Goal: Task Accomplishment & Management: Use online tool/utility

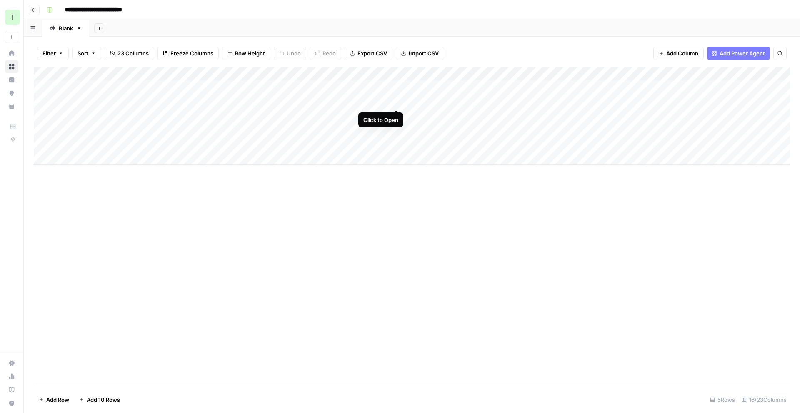
click at [394, 101] on div "Add Column" at bounding box center [412, 116] width 756 height 98
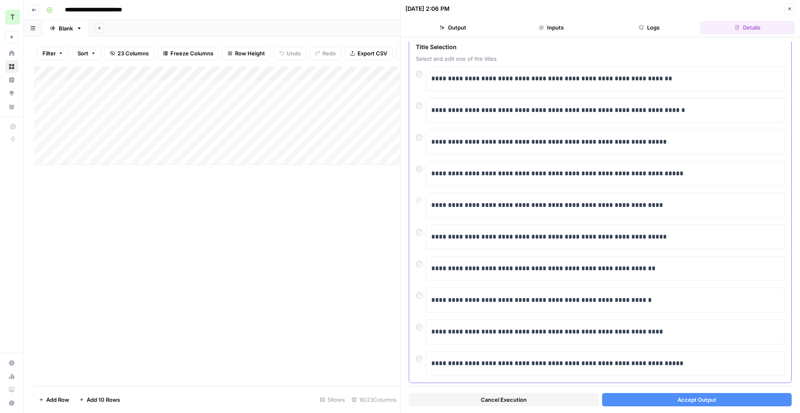
scroll to position [52, 0]
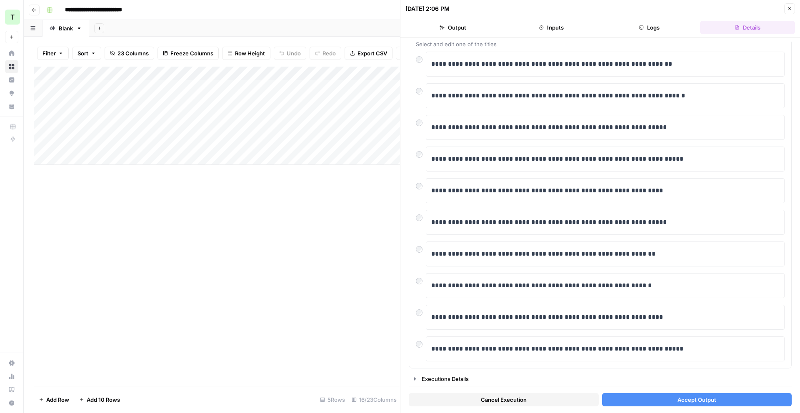
click at [703, 401] on span "Accept Output" at bounding box center [696, 400] width 39 height 8
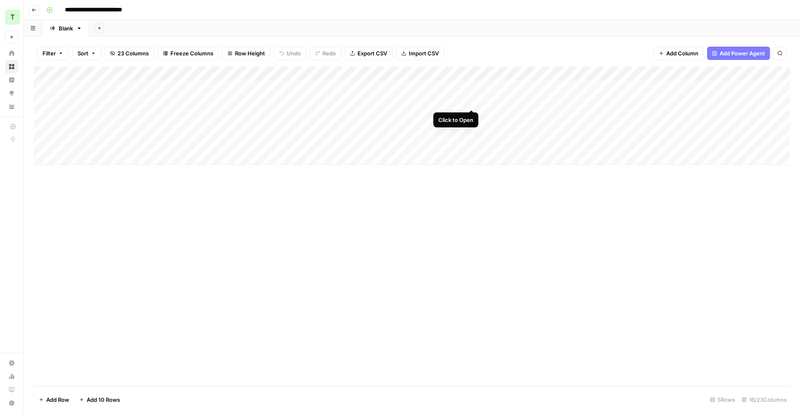
click at [472, 101] on div "Add Column" at bounding box center [412, 116] width 756 height 98
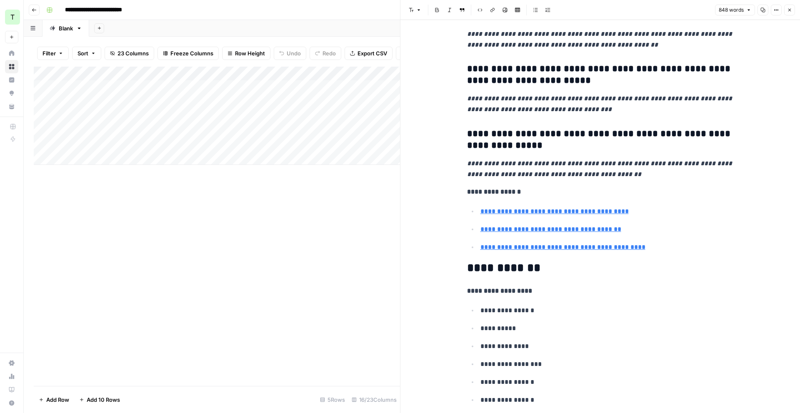
scroll to position [2024, 0]
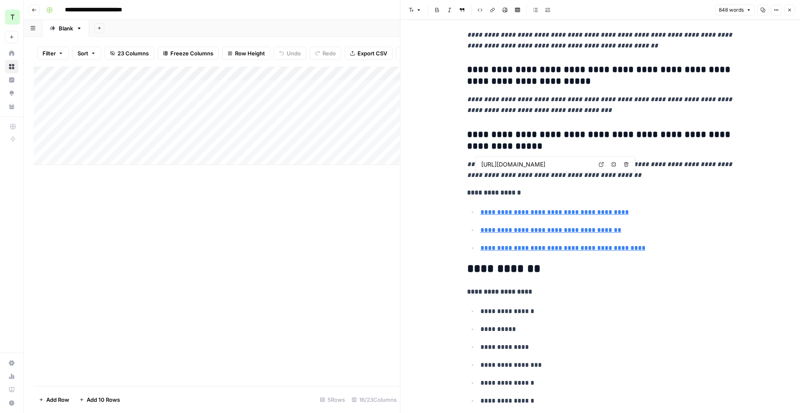
type input "https://www.mercer.com/en-hk/insights/talent-and-transformation/skill-based-tal…"
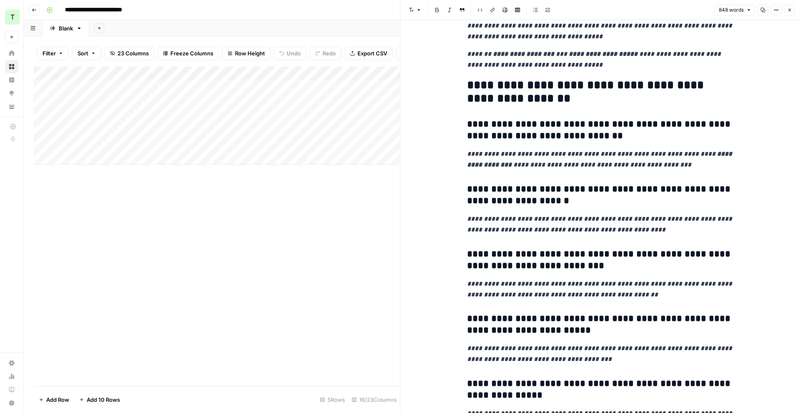
scroll to position [1782, 0]
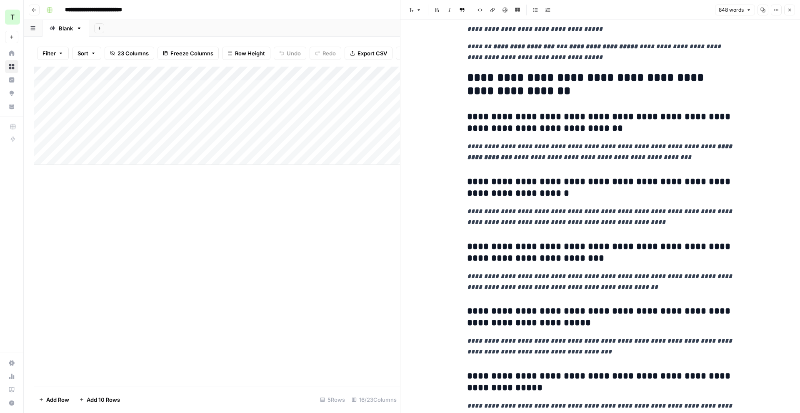
click at [330, 241] on div "Add Column" at bounding box center [217, 226] width 366 height 319
click at [791, 12] on icon "button" at bounding box center [789, 9] width 5 height 5
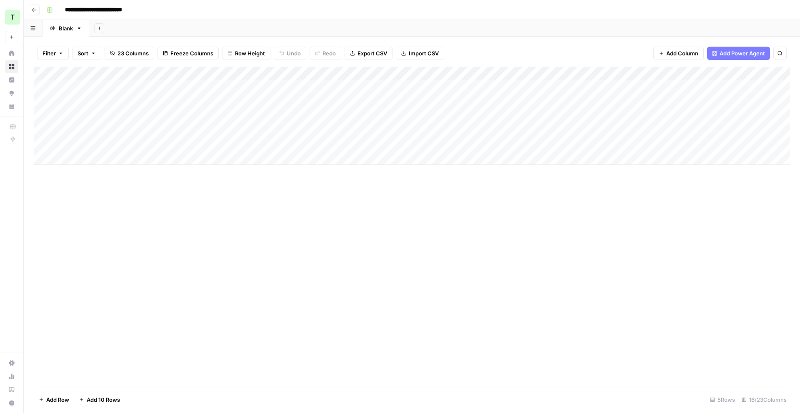
click at [537, 102] on div "Add Column" at bounding box center [412, 116] width 756 height 98
click at [666, 100] on div "Add Column" at bounding box center [412, 116] width 756 height 98
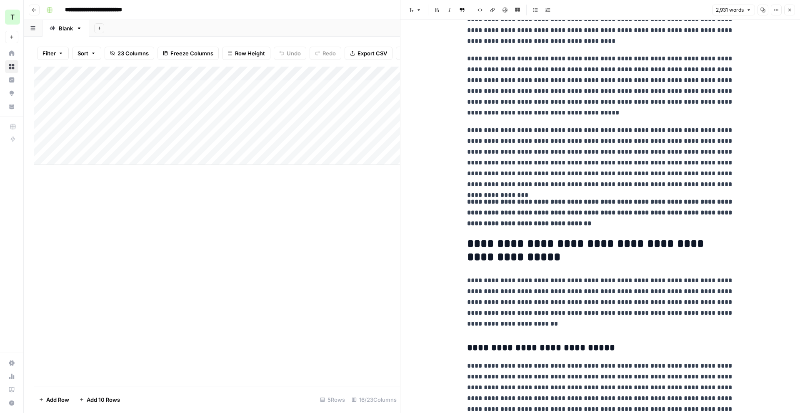
scroll to position [444, 0]
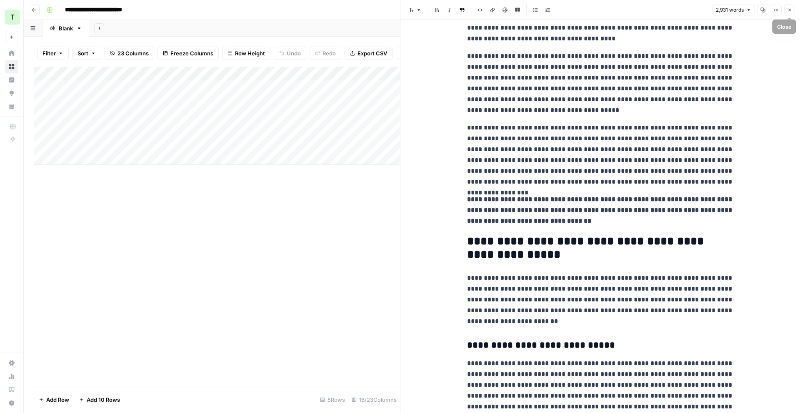
click at [793, 11] on button "Close" at bounding box center [789, 10] width 11 height 11
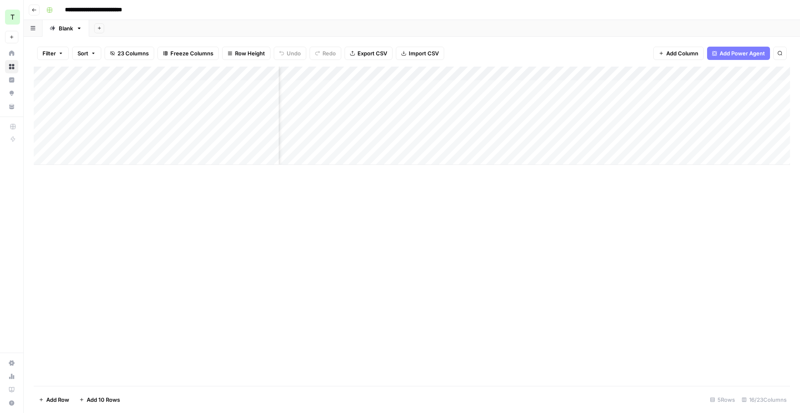
scroll to position [0, 232]
click at [481, 101] on div "Add Column" at bounding box center [412, 116] width 756 height 98
click at [510, 74] on div "Add Column" at bounding box center [412, 116] width 756 height 98
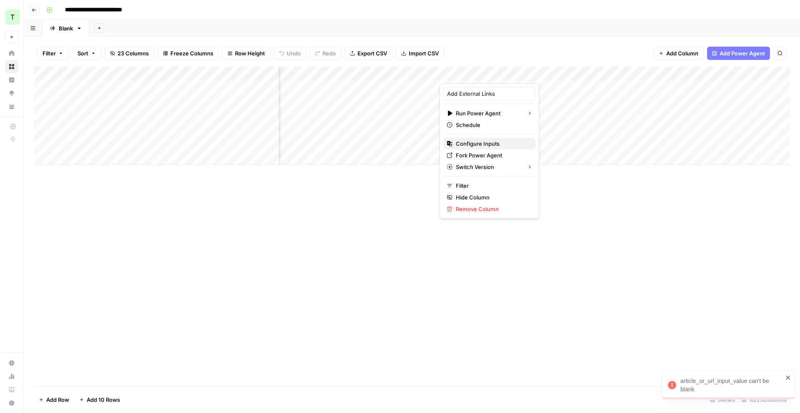
drag, startPoint x: 494, startPoint y: 142, endPoint x: 498, endPoint y: 142, distance: 4.2
click at [494, 142] on span "Configure Inputs" at bounding box center [492, 144] width 73 height 8
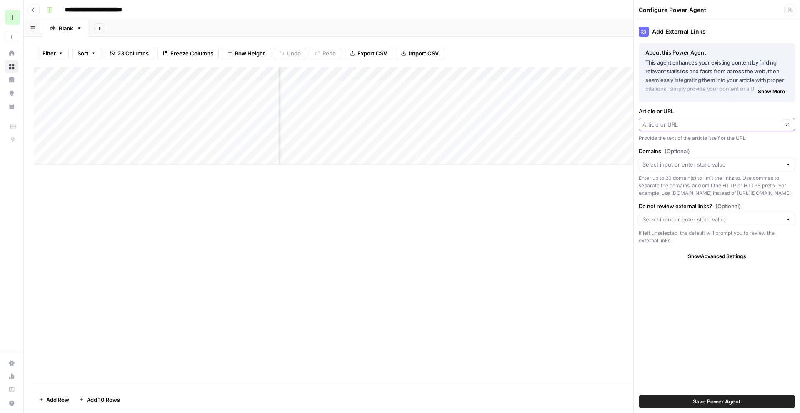
click at [715, 123] on input "Article or URL" at bounding box center [710, 124] width 137 height 8
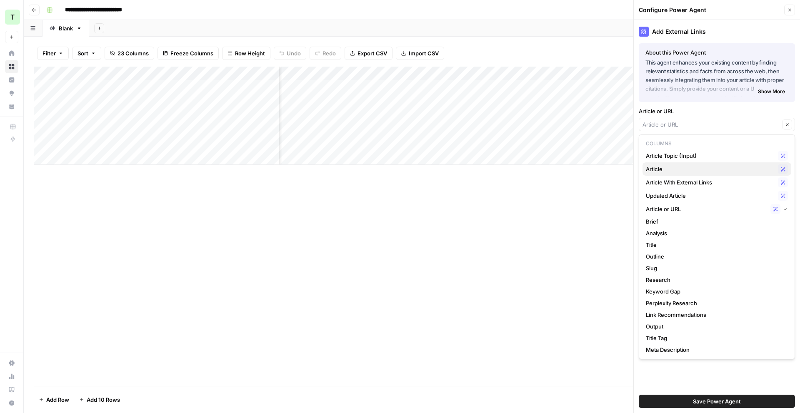
click at [721, 172] on span "Article" at bounding box center [710, 169] width 129 height 8
type input "Article"
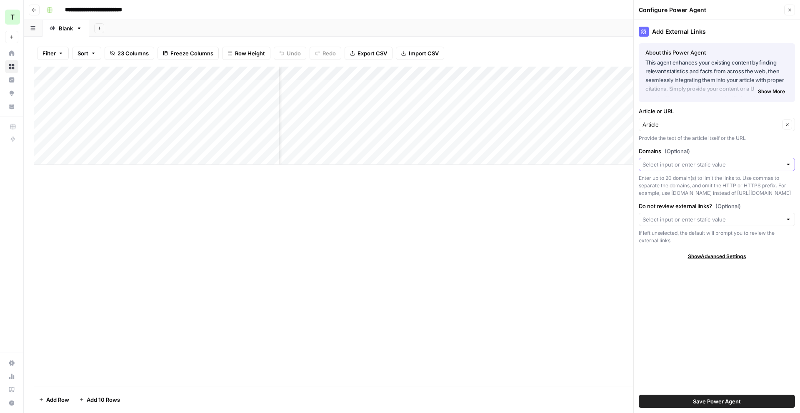
click at [725, 164] on input "Domains (Optional)" at bounding box center [712, 164] width 140 height 8
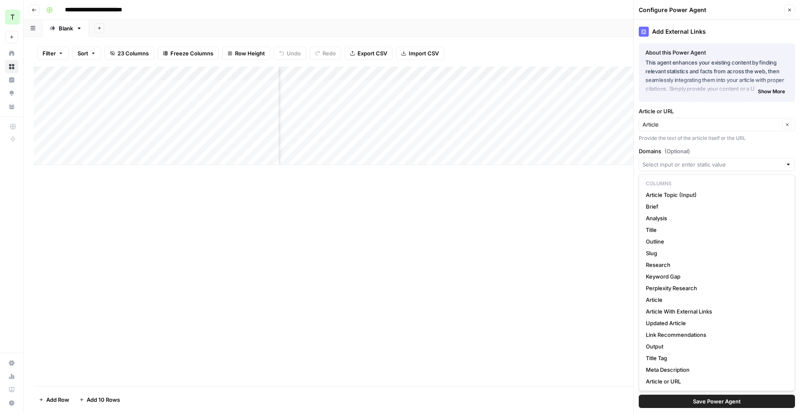
click at [728, 169] on div at bounding box center [716, 164] width 156 height 13
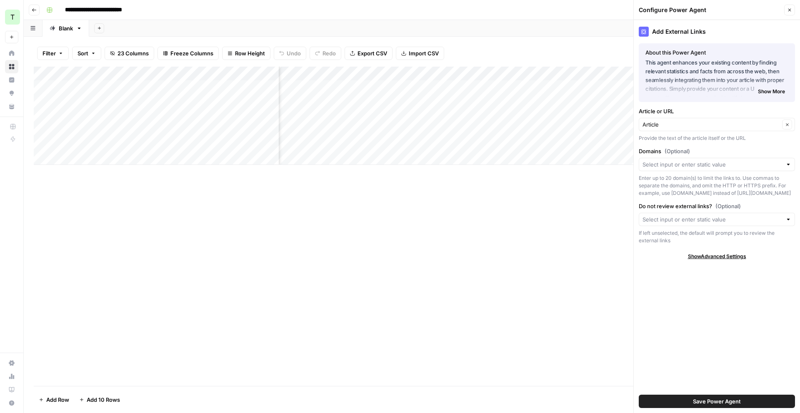
click at [734, 143] on div "Add External Links About this Power Agent This agent enhances your existing con…" at bounding box center [716, 216] width 166 height 393
click at [507, 75] on div "Add Column" at bounding box center [412, 116] width 756 height 98
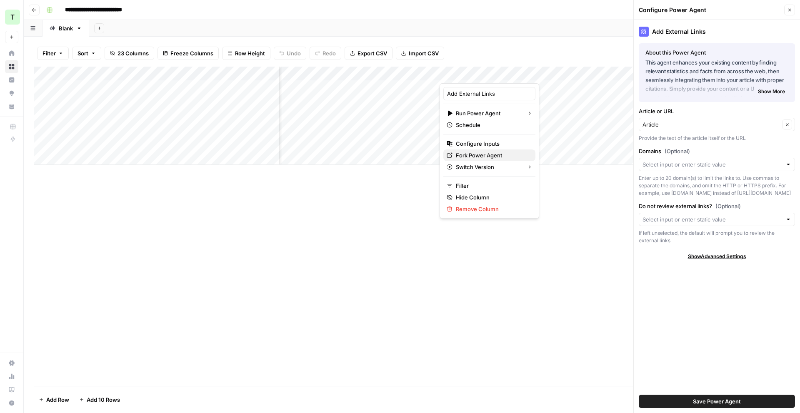
click at [487, 153] on span "Fork Power Agent" at bounding box center [492, 155] width 73 height 8
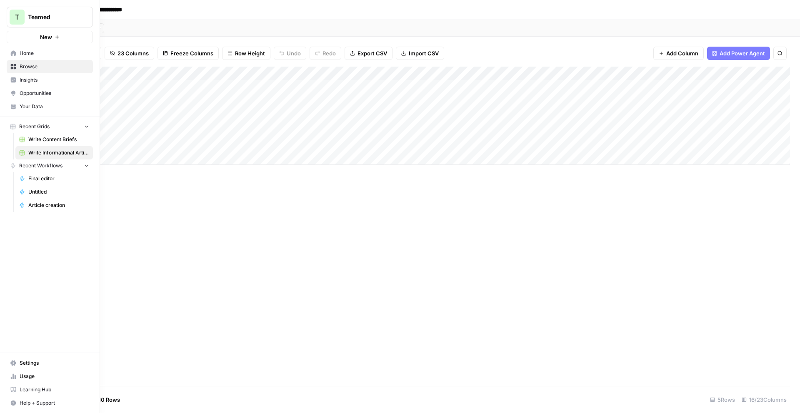
click at [27, 82] on span "Insights" at bounding box center [55, 79] width 70 height 7
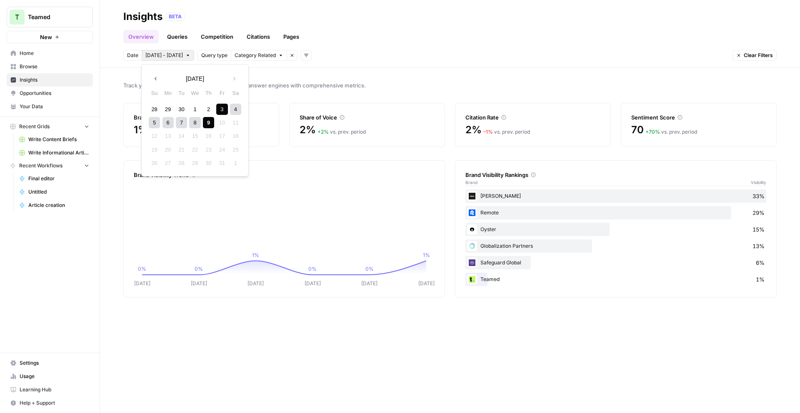
click at [180, 58] on button "Oct 3 - Oct 9" at bounding box center [168, 55] width 52 height 11
click at [387, 40] on div "Overview Queries Competition Citations Pages" at bounding box center [449, 33] width 653 height 20
click at [159, 53] on span "Oct 3 - Oct 9" at bounding box center [163, 55] width 37 height 7
click at [155, 83] on button "Previous month" at bounding box center [155, 78] width 15 height 15
click at [225, 150] on div "26" at bounding box center [221, 149] width 11 height 11
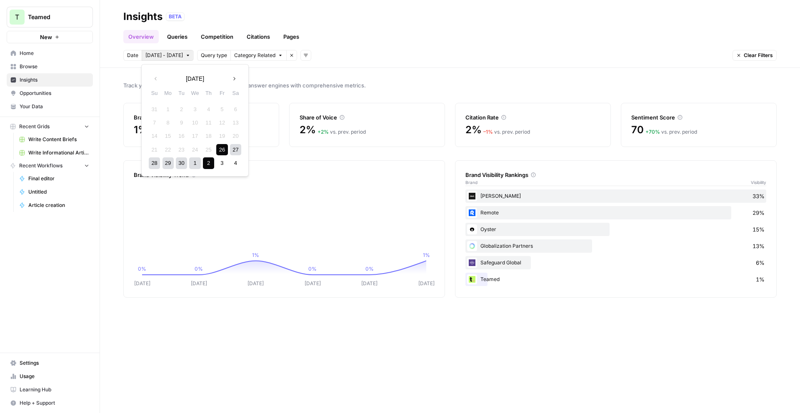
click at [209, 163] on div "2" at bounding box center [208, 162] width 11 height 11
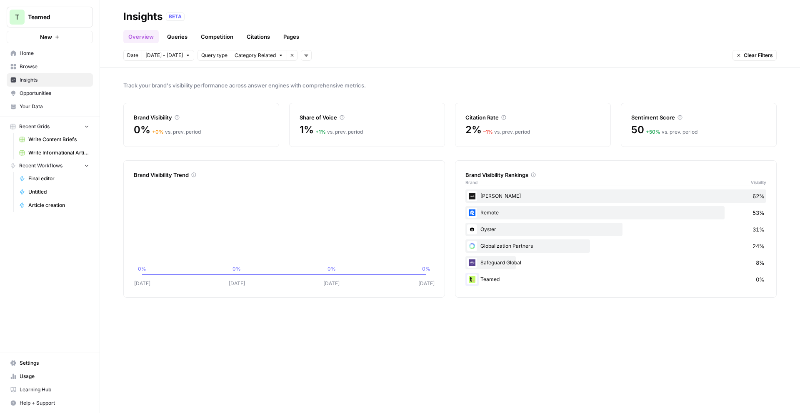
click at [181, 57] on button "Sep 26 - Oct 2" at bounding box center [168, 55] width 52 height 11
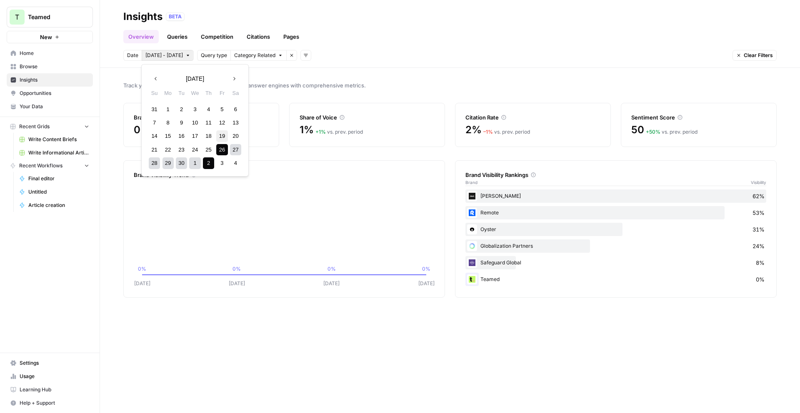
click at [218, 134] on div "19" at bounding box center [221, 135] width 11 height 11
click at [211, 148] on div "25" at bounding box center [208, 149] width 11 height 11
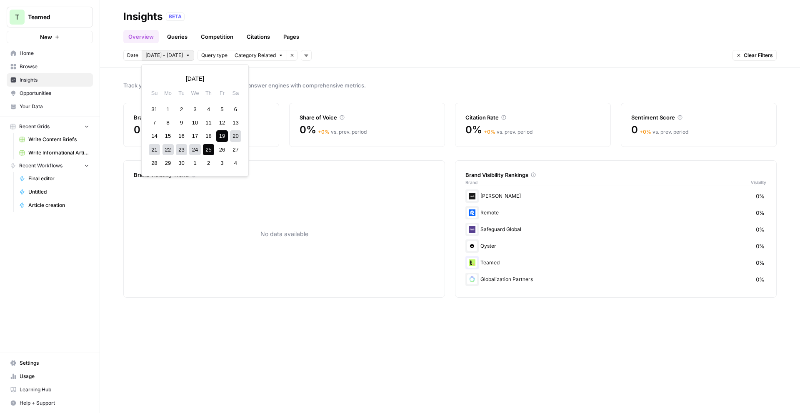
click at [170, 55] on span "Sep 19 - Sep 25" at bounding box center [163, 55] width 37 height 7
drag, startPoint x: 219, startPoint y: 122, endPoint x: 213, endPoint y: 124, distance: 6.7
click at [218, 121] on div "12" at bounding box center [221, 122] width 11 height 11
click at [209, 133] on div "18" at bounding box center [208, 135] width 11 height 11
click at [180, 55] on span "Sep 12 - Sep 18" at bounding box center [163, 55] width 37 height 7
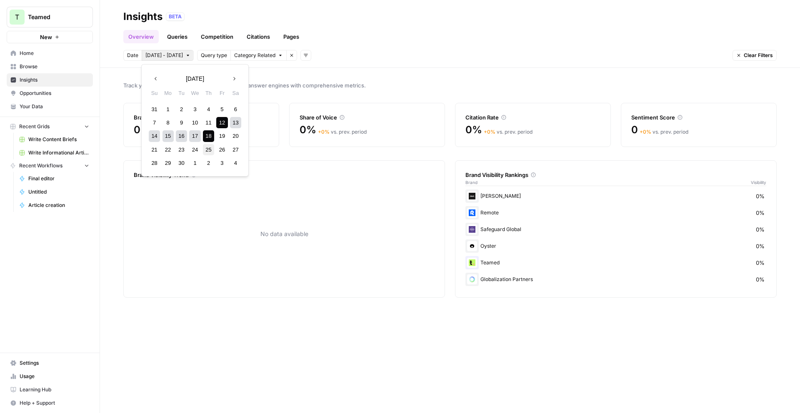
drag, startPoint x: 218, startPoint y: 146, endPoint x: 214, endPoint y: 147, distance: 4.7
click at [215, 146] on div "21 22 23 24 25 26 27" at bounding box center [194, 149] width 95 height 13
click at [208, 162] on div "2" at bounding box center [208, 162] width 11 height 11
click at [221, 105] on div "3" at bounding box center [221, 109] width 11 height 11
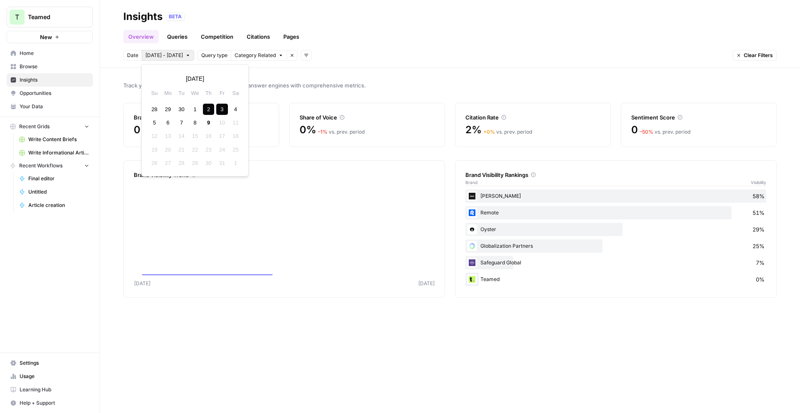
click at [160, 52] on span "Oct 2 - Oct 3" at bounding box center [163, 55] width 37 height 7
drag, startPoint x: 155, startPoint y: 77, endPoint x: 158, endPoint y: 80, distance: 4.7
click at [155, 77] on icon "button" at bounding box center [156, 79] width 6 height 6
click at [219, 148] on div "26" at bounding box center [221, 149] width 11 height 11
click at [209, 163] on div "2" at bounding box center [208, 162] width 11 height 11
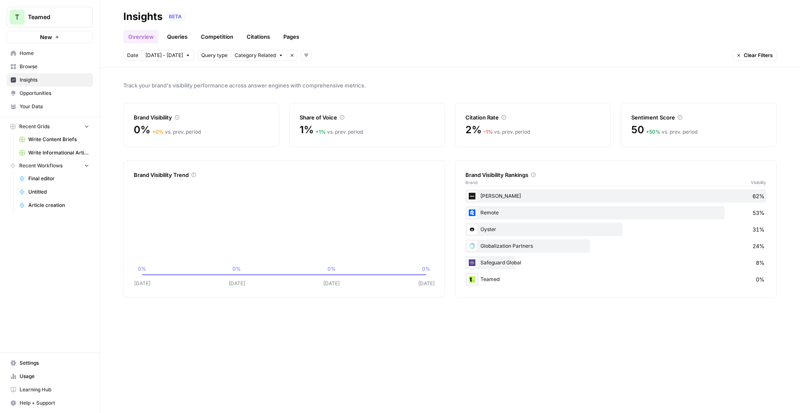
click at [162, 55] on span "Sep 26 - Oct 2" at bounding box center [163, 55] width 37 height 7
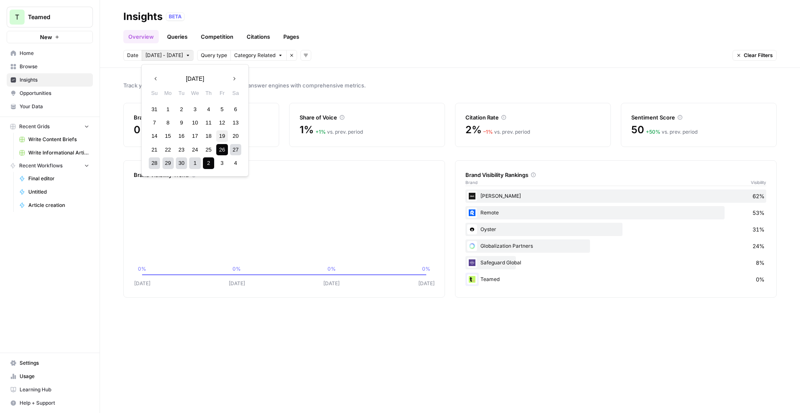
click at [219, 135] on div "19" at bounding box center [221, 135] width 11 height 11
click at [210, 147] on div "25" at bounding box center [208, 149] width 11 height 11
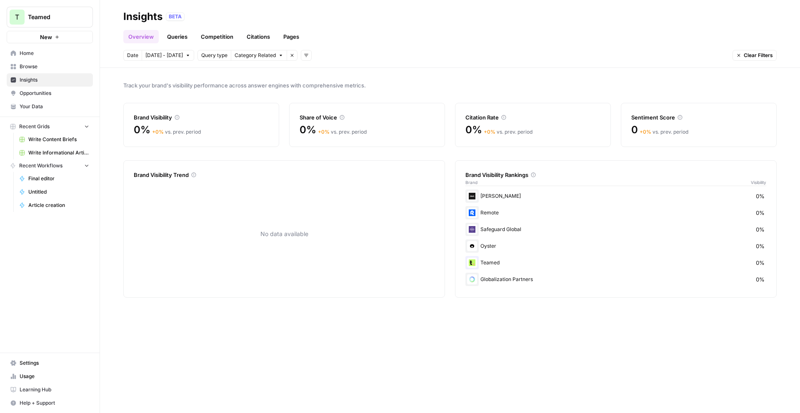
click at [175, 53] on span "Sep 19 - Sep 25" at bounding box center [163, 55] width 37 height 7
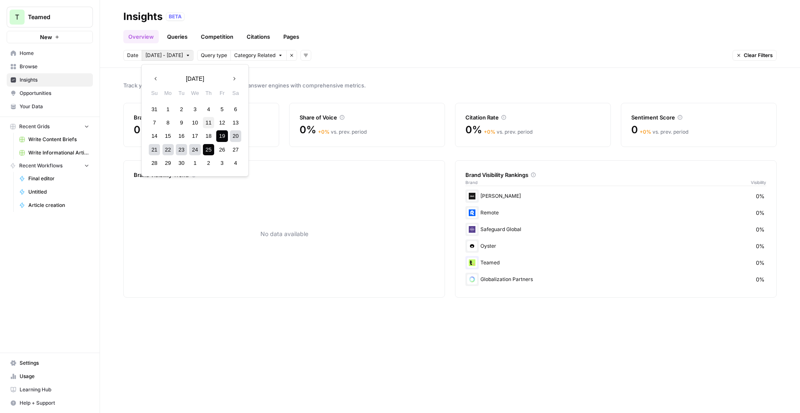
drag, startPoint x: 220, startPoint y: 121, endPoint x: 212, endPoint y: 126, distance: 9.0
click at [219, 121] on div "12" at bounding box center [221, 122] width 11 height 11
click at [209, 132] on div "18" at bounding box center [208, 135] width 11 height 11
click at [175, 59] on button "Sep 12 - Sep 18" at bounding box center [168, 55] width 52 height 11
click at [220, 135] on div "19" at bounding box center [221, 135] width 11 height 11
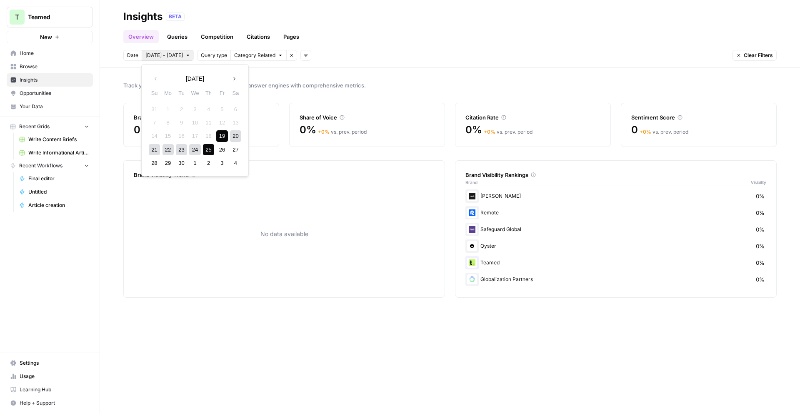
click at [211, 151] on div "25" at bounding box center [208, 149] width 11 height 11
click at [185, 55] on icon "button" at bounding box center [187, 55] width 5 height 5
drag, startPoint x: 223, startPoint y: 150, endPoint x: 218, endPoint y: 155, distance: 6.8
click at [223, 150] on div "26" at bounding box center [221, 149] width 11 height 11
click at [209, 162] on div "2" at bounding box center [208, 162] width 11 height 11
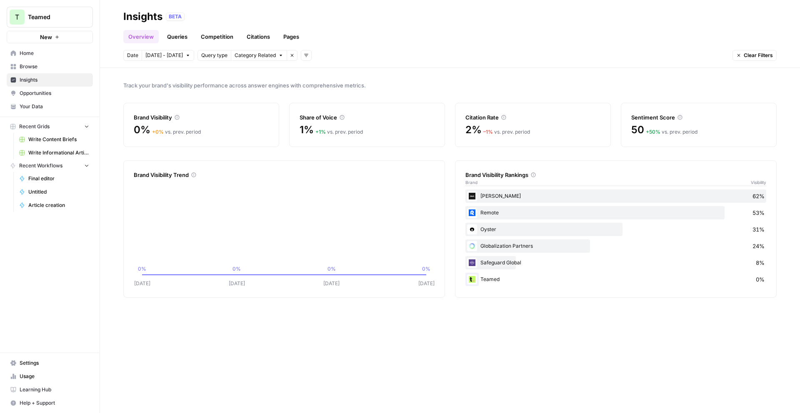
click at [181, 54] on button "Sep 26 - Oct 2" at bounding box center [168, 55] width 52 height 11
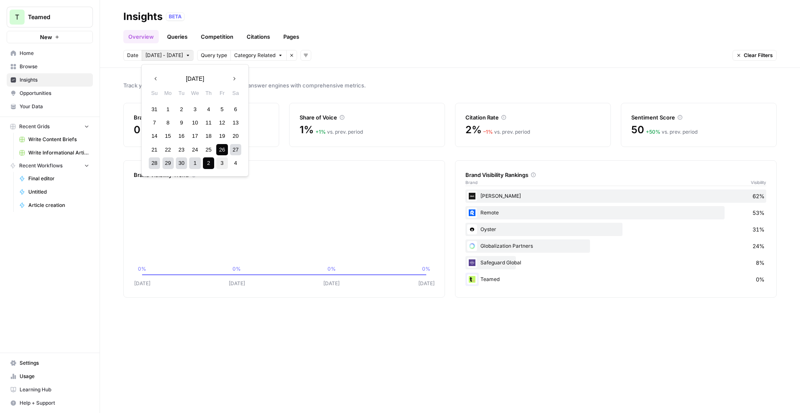
click at [218, 162] on div "3" at bounding box center [221, 162] width 11 height 11
click at [207, 121] on div "9" at bounding box center [208, 122] width 11 height 11
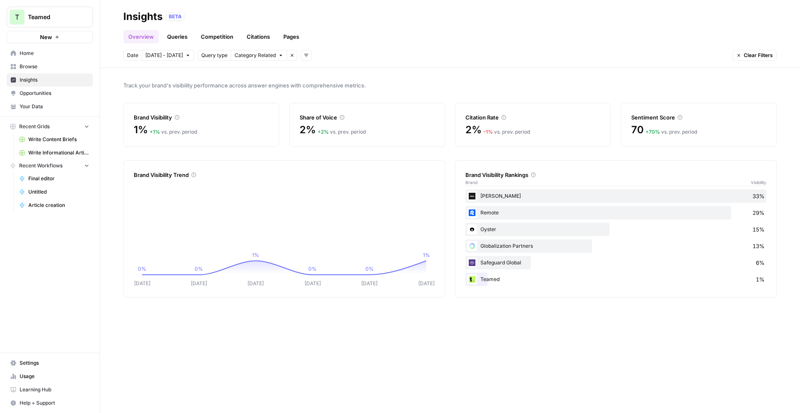
click at [182, 35] on link "Queries" at bounding box center [177, 36] width 30 height 13
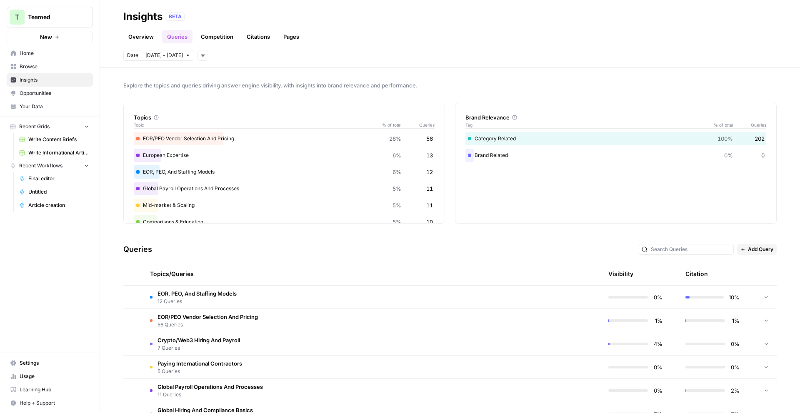
click at [413, 293] on td "EOR, PEO, And Staffing Models 12 Queries" at bounding box center [332, 297] width 379 height 23
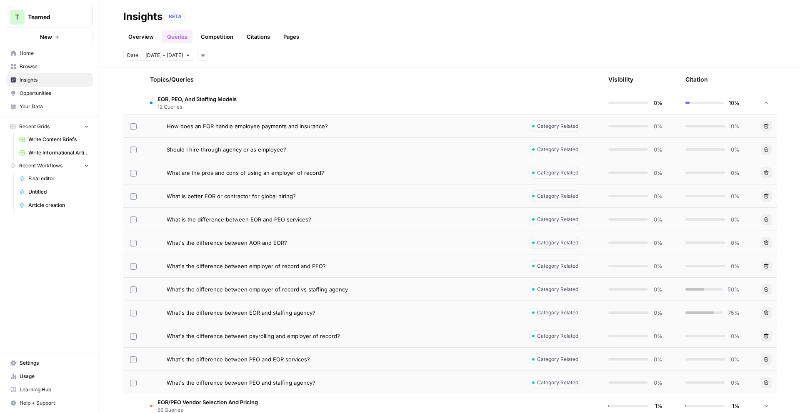
scroll to position [197, 0]
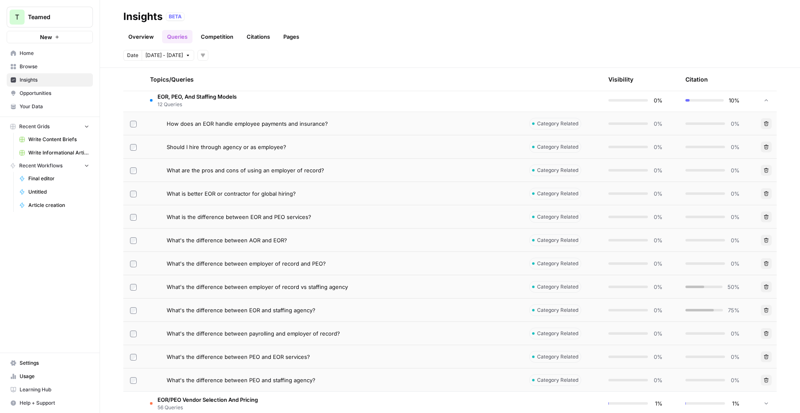
click at [252, 289] on span "What's the difference between employer of record vs staffing agency" at bounding box center [257, 287] width 181 height 8
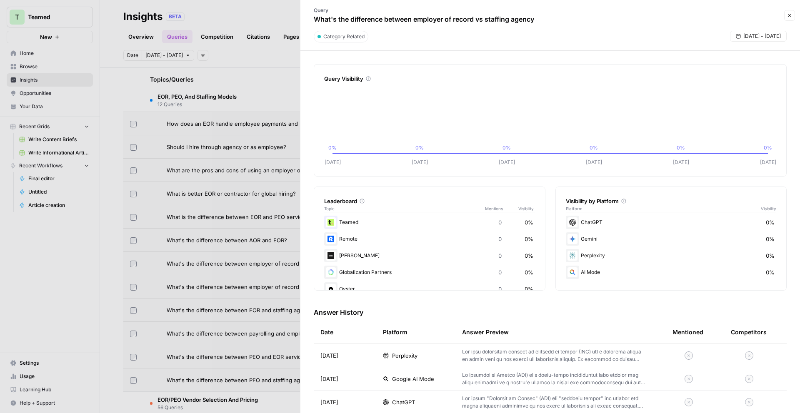
click at [789, 17] on icon "button" at bounding box center [789, 15] width 5 height 5
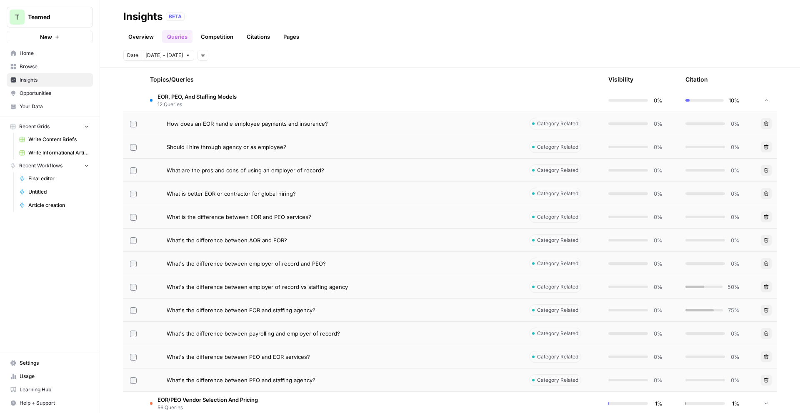
click at [711, 287] on div at bounding box center [703, 287] width 37 height 2
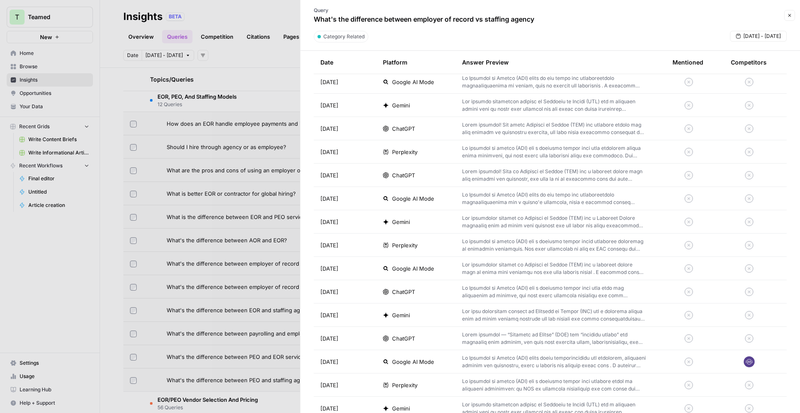
scroll to position [877, 0]
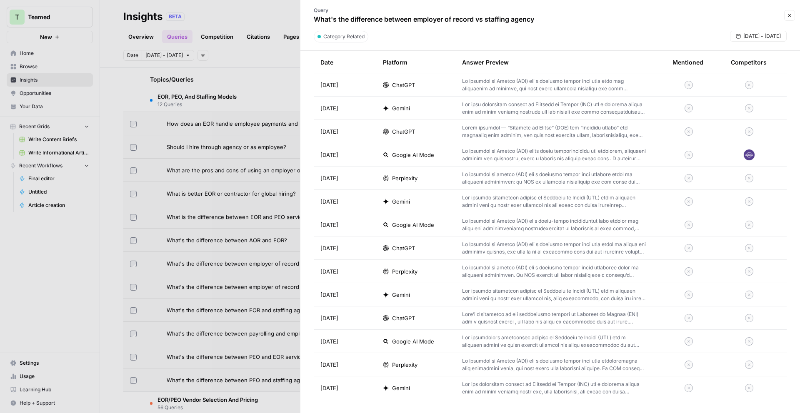
click at [654, 153] on td at bounding box center [560, 154] width 210 height 23
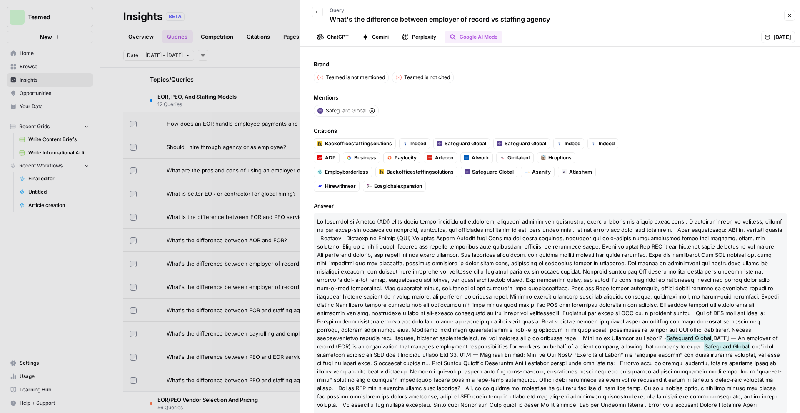
scroll to position [13, 0]
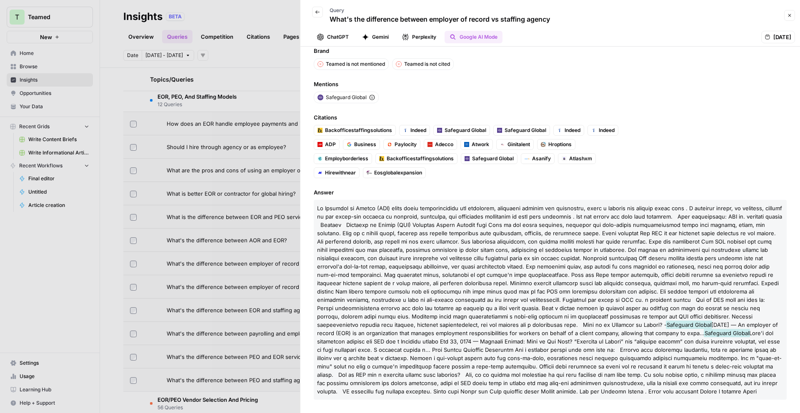
click at [321, 9] on button "Back" at bounding box center [317, 12] width 11 height 11
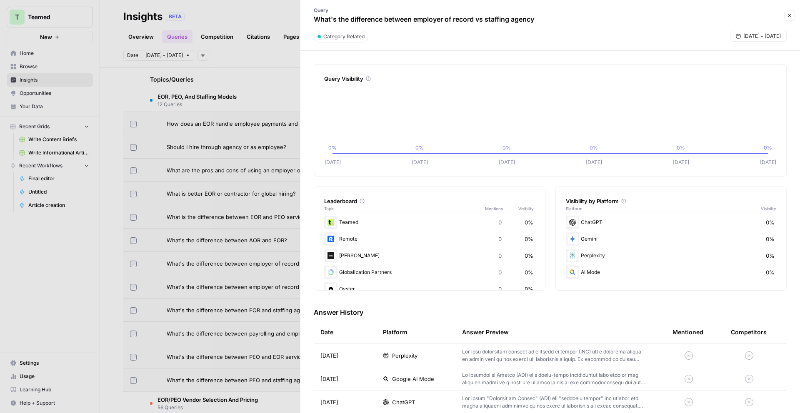
click at [791, 13] on icon "button" at bounding box center [789, 15] width 5 height 5
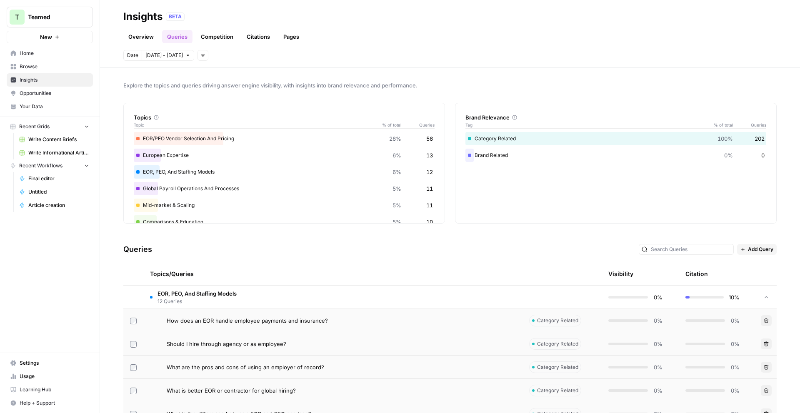
click at [209, 36] on link "Competition" at bounding box center [217, 36] width 42 height 13
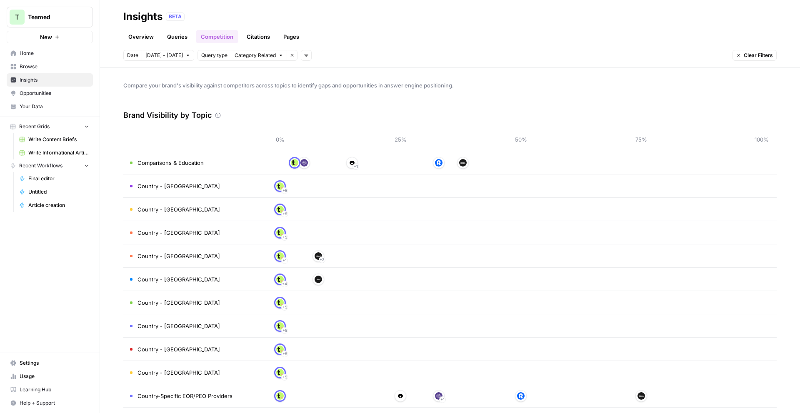
click at [264, 37] on div "Remove filter" at bounding box center [284, 39] width 43 height 14
click at [255, 32] on link "Citations" at bounding box center [258, 36] width 33 height 13
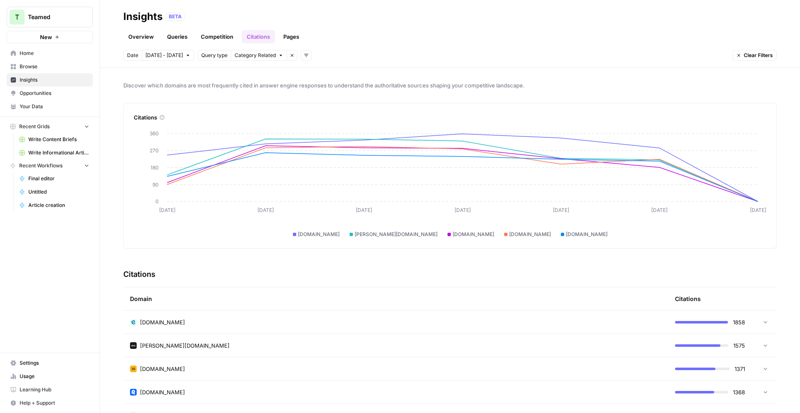
click at [282, 42] on link "Pages" at bounding box center [291, 36] width 26 height 13
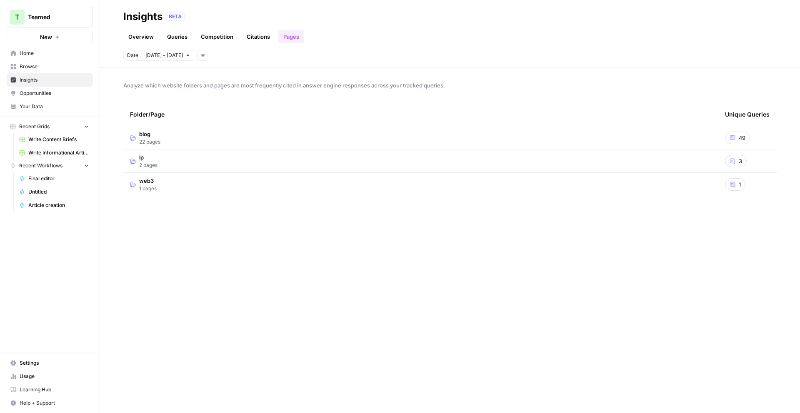
click at [733, 135] on icon at bounding box center [732, 138] width 6 height 6
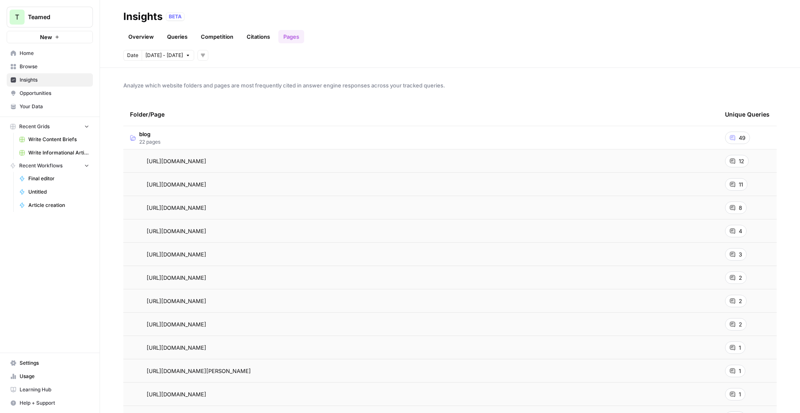
click at [733, 163] on icon at bounding box center [732, 161] width 5 height 5
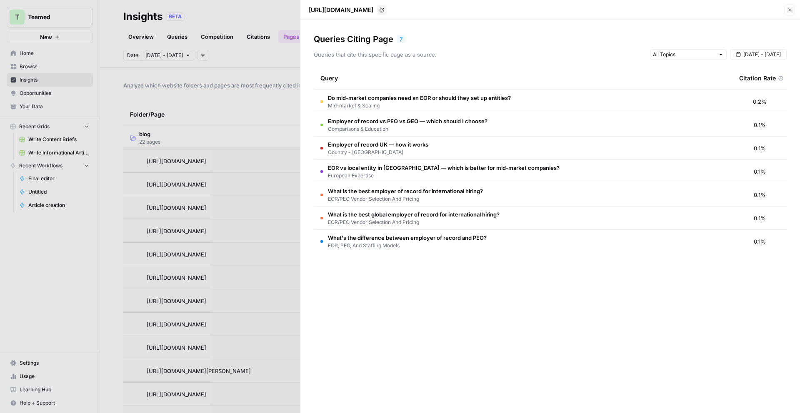
click at [586, 100] on td "Do mid-market companies need an EOR or should they set up entities? Mid-market …" at bounding box center [523, 101] width 419 height 23
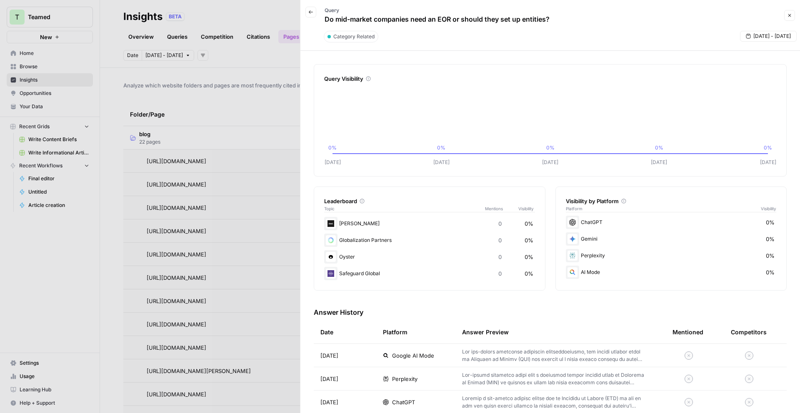
click at [790, 15] on icon "button" at bounding box center [789, 15] width 3 height 3
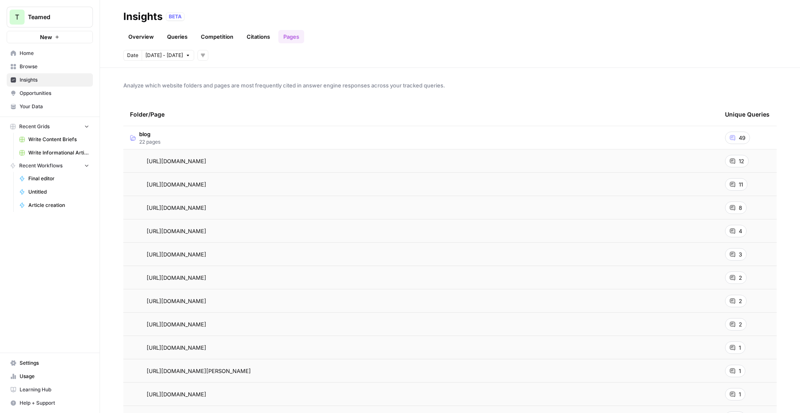
click at [177, 35] on link "Queries" at bounding box center [177, 36] width 30 height 13
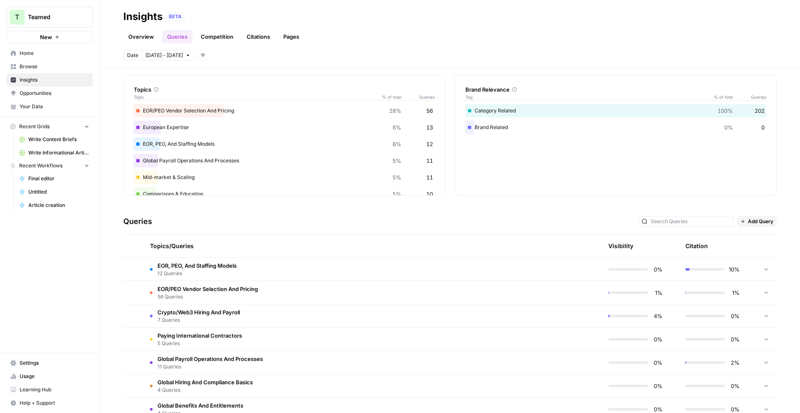
scroll to position [32, 0]
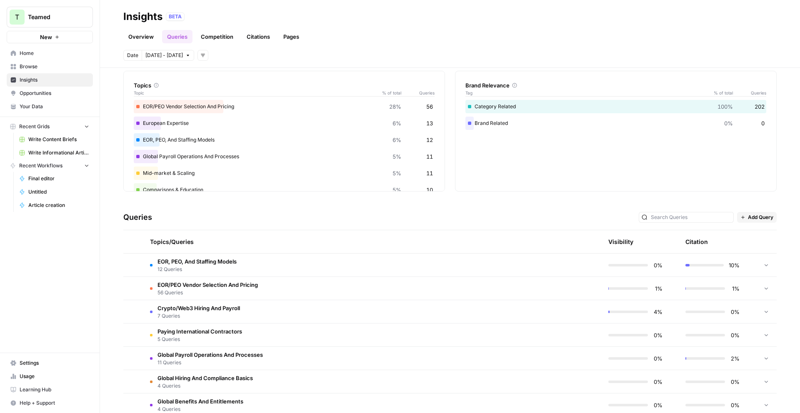
click at [551, 319] on td at bounding box center [561, 311] width 79 height 23
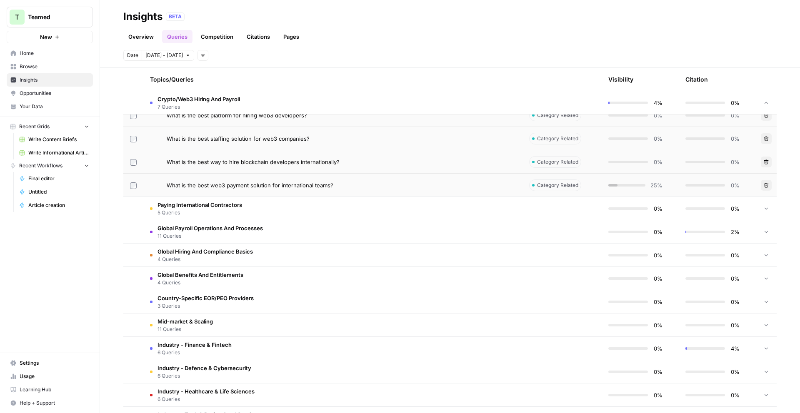
scroll to position [324, 0]
click at [427, 182] on div "What is the best web3 payment solution for international teams?" at bounding box center [341, 184] width 349 height 8
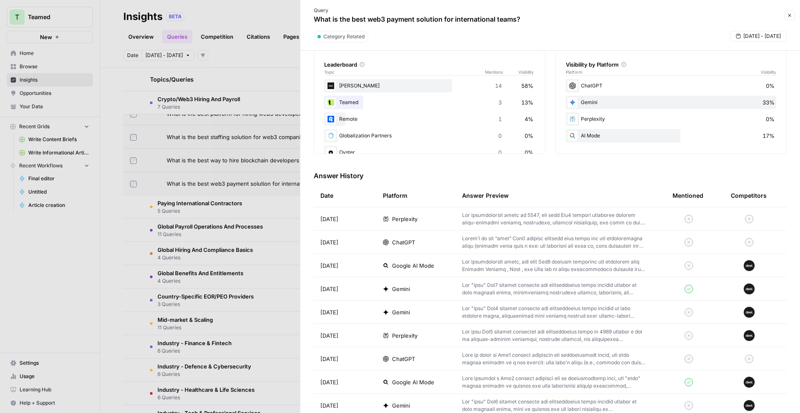
scroll to position [137, 0]
click at [443, 287] on div "Gemini" at bounding box center [416, 288] width 66 height 8
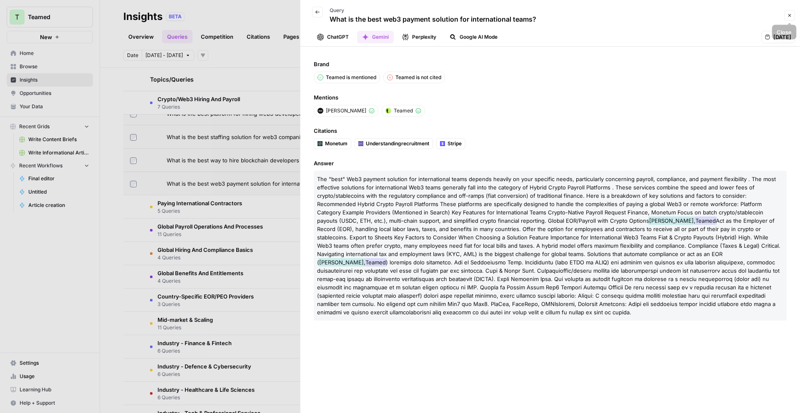
click at [789, 13] on icon "button" at bounding box center [789, 15] width 5 height 5
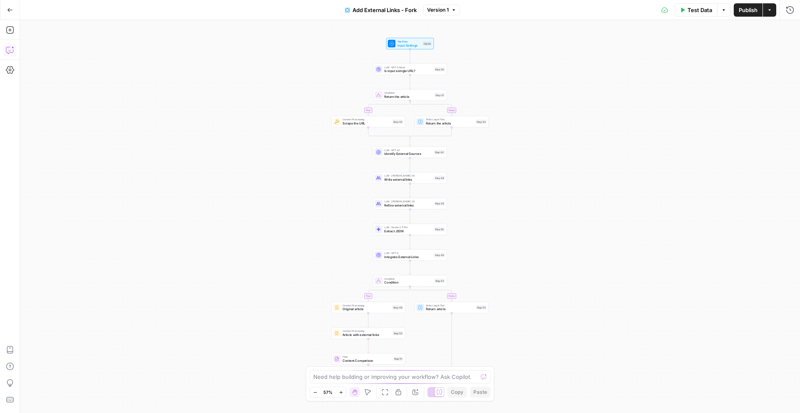
click at [12, 55] on button "Copilot" at bounding box center [9, 49] width 13 height 13
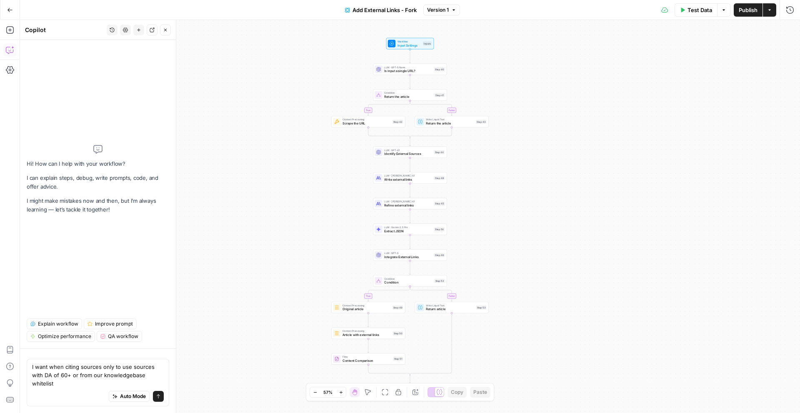
click at [126, 372] on textarea "I want when citing sources only to use sources with DA of 60+ or from our knowl…" at bounding box center [98, 375] width 132 height 25
click at [128, 374] on textarea "I want when citing sources only to use sources with DA of 60+ or from our knowl…" at bounding box center [98, 375] width 132 height 25
click at [130, 375] on textarea "I want when citing sources only to use sources with DA of 60+ or from our knowl…" at bounding box center [98, 375] width 132 height 25
click at [103, 383] on textarea "I want when citing sources only to use sources with DA of 60+ or from our knowl…" at bounding box center [98, 375] width 132 height 25
click at [72, 368] on textarea "I want when citing sources only to use sources with DA of 60+ or from our knowl…" at bounding box center [98, 375] width 132 height 25
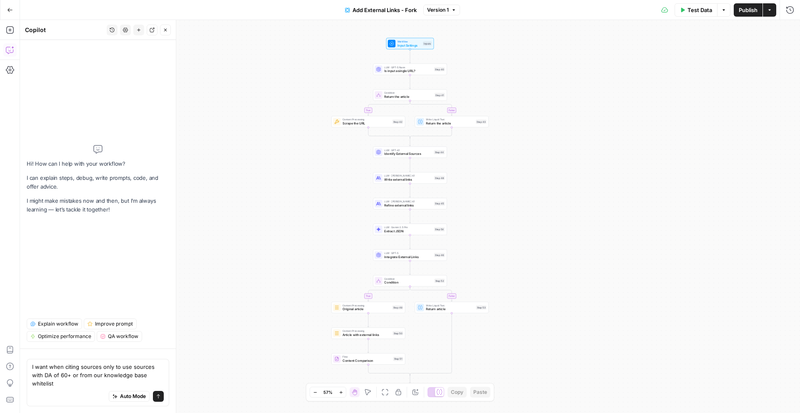
click at [72, 368] on textarea "I want when citing sources only to use sources with DA of 60+ or from our knowl…" at bounding box center [98, 375] width 132 height 25
type textarea "I want when using sources only to use sources with DA of 60+ or from our knowle…"
click at [68, 382] on textarea "I want when using sources only to use sources with DA of 60+ or from our knowle…" at bounding box center [98, 375] width 132 height 25
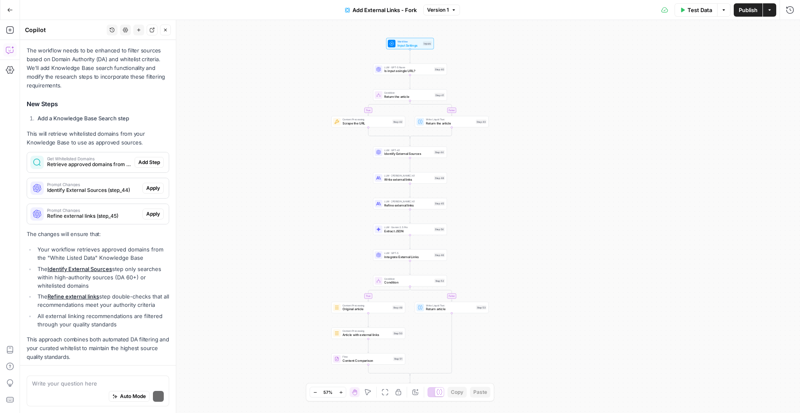
scroll to position [175, 0]
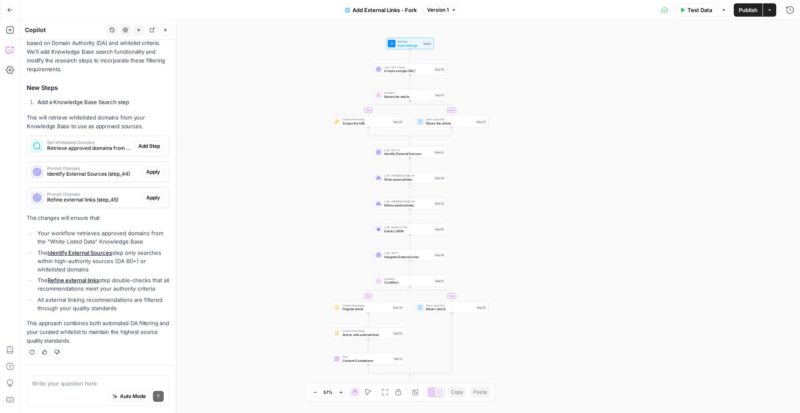
click at [108, 138] on div "Get Whitelisted Domains Retrieve approved domains from the whitelist Knowledge …" at bounding box center [80, 146] width 107 height 20
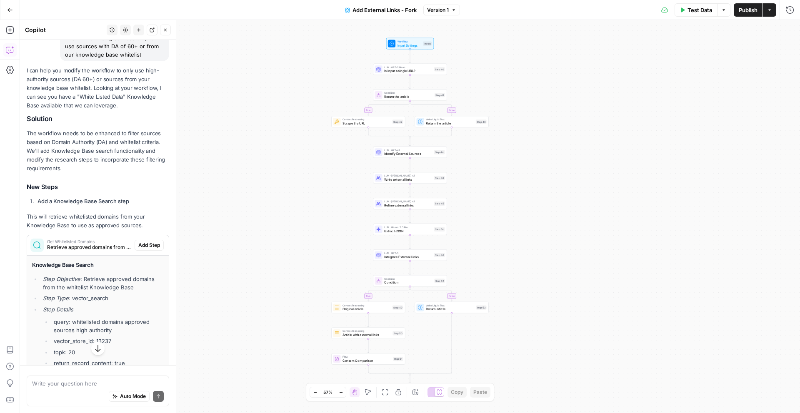
scroll to position [172, 0]
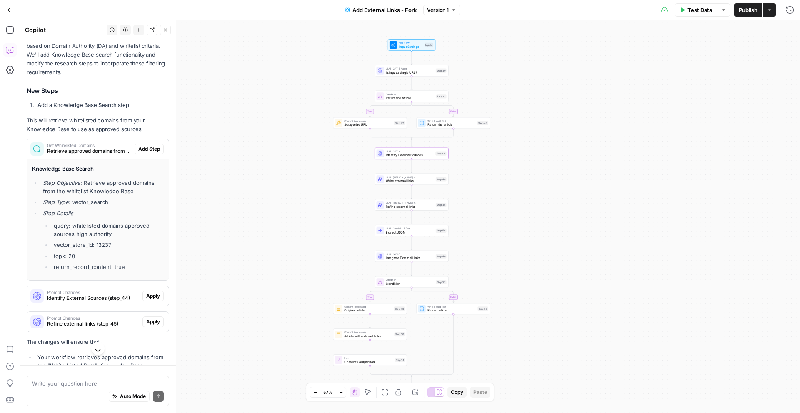
click at [102, 288] on div "Prompt Changes Identify External Sources (step_44)" at bounding box center [84, 296] width 115 height 20
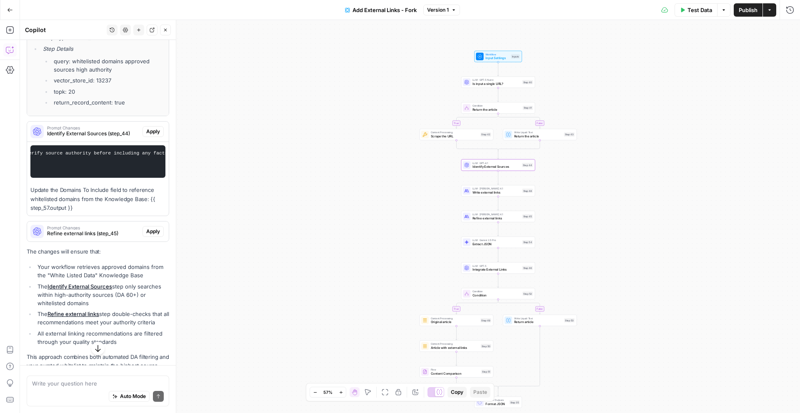
scroll to position [337, 0]
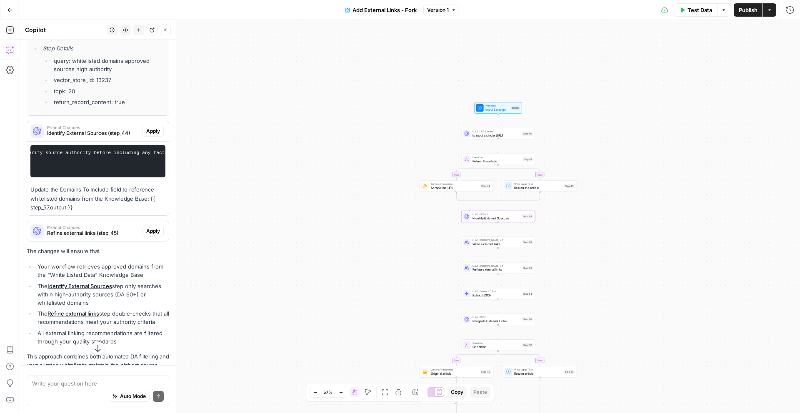
click at [151, 128] on span "Apply" at bounding box center [153, 130] width 14 height 7
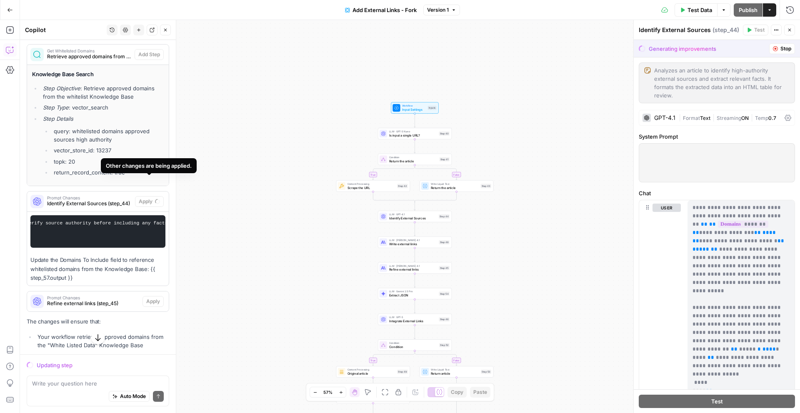
scroll to position [249, 0]
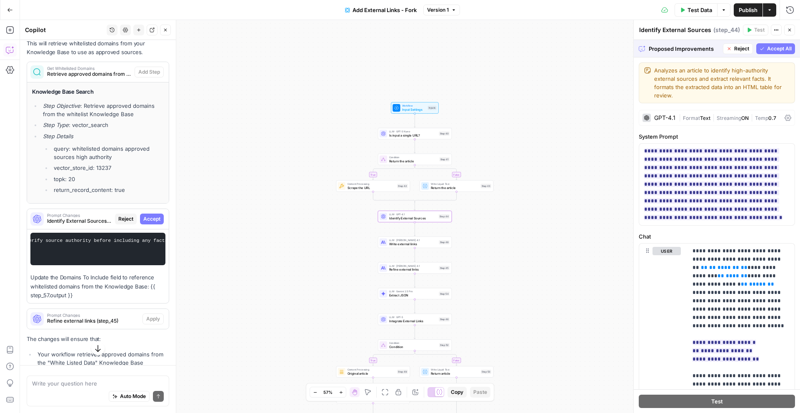
click at [152, 221] on span "Accept" at bounding box center [151, 218] width 17 height 7
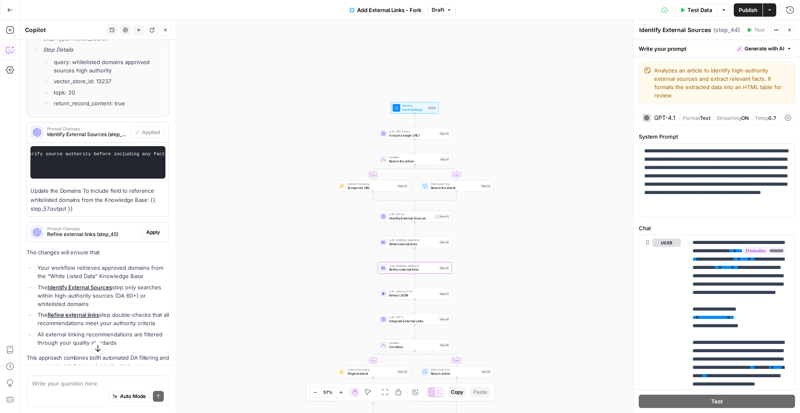
scroll to position [383, 0]
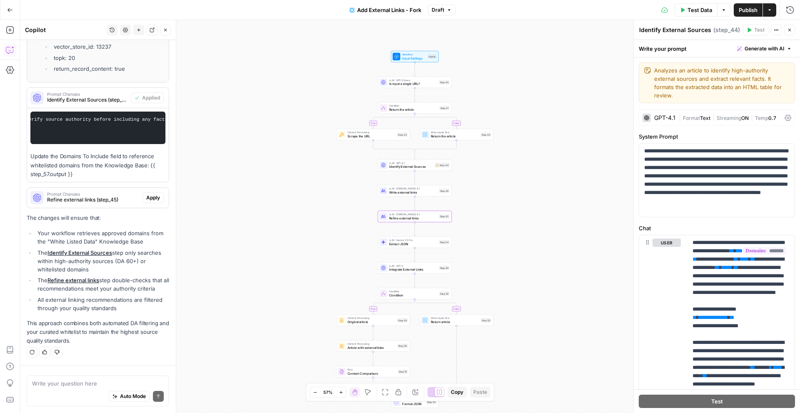
click at [114, 197] on span "Refine external links (step_45)" at bounding box center [93, 199] width 92 height 7
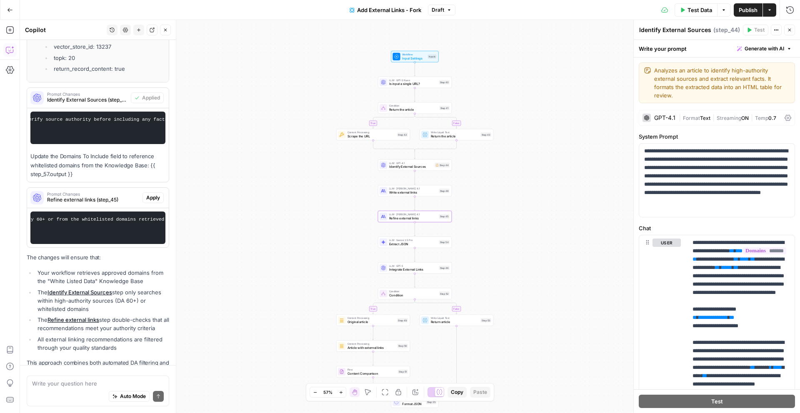
scroll to position [0, 340]
click at [148, 200] on span "Apply" at bounding box center [153, 197] width 14 height 7
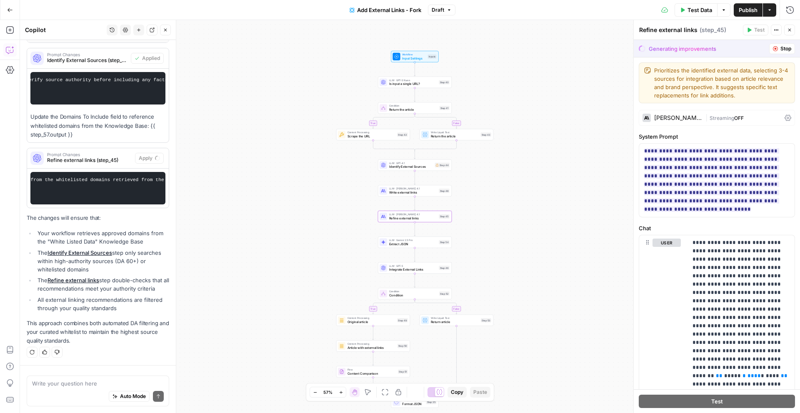
scroll to position [409, 0]
click at [145, 156] on span "Accept" at bounding box center [151, 158] width 17 height 7
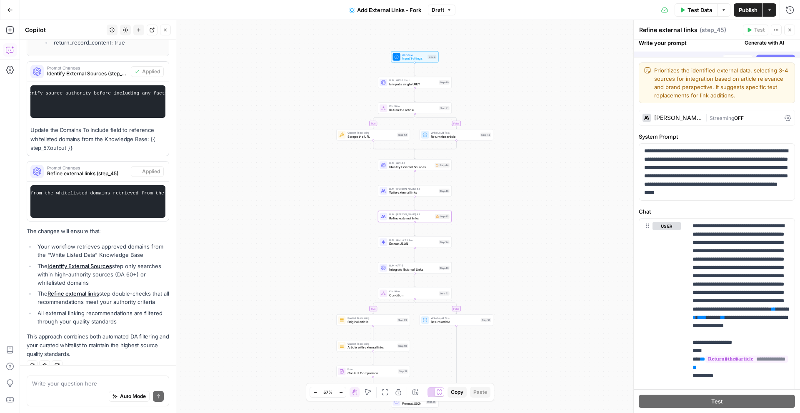
scroll to position [423, 0]
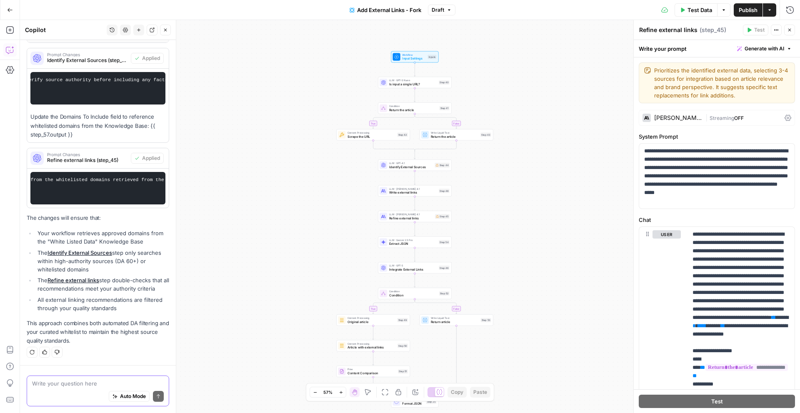
click at [60, 384] on textarea at bounding box center [98, 383] width 132 height 8
type textarea "does it not need a SEM rush step"
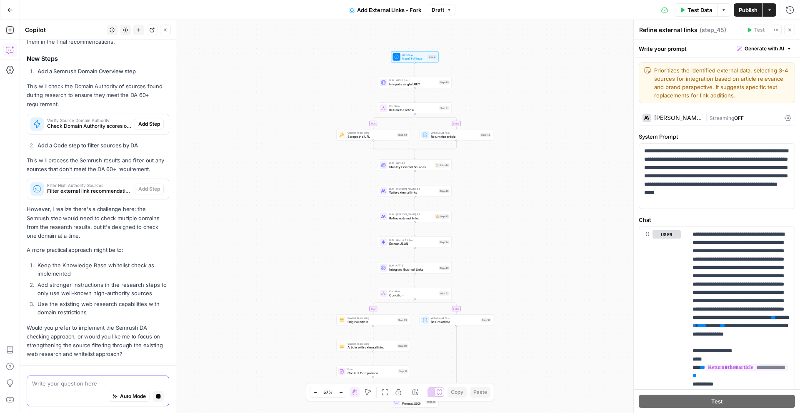
scroll to position [860, 0]
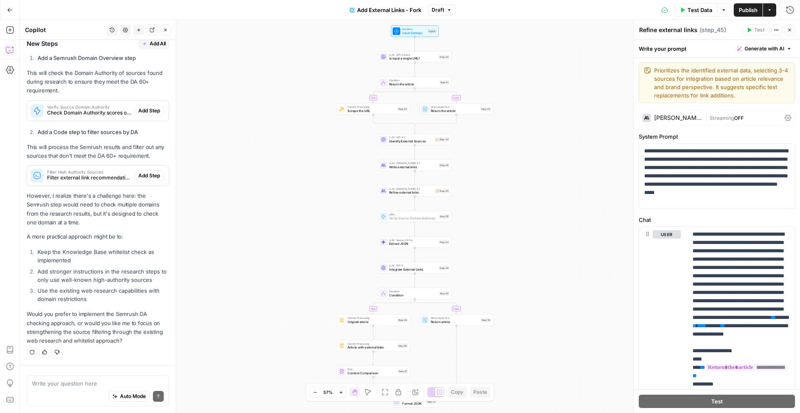
click at [149, 107] on span "Add Step" at bounding box center [149, 110] width 22 height 7
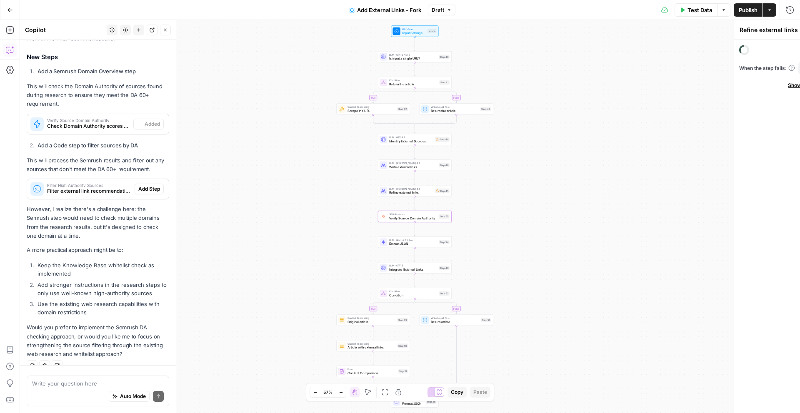
type textarea "Verify Source Domain Authority"
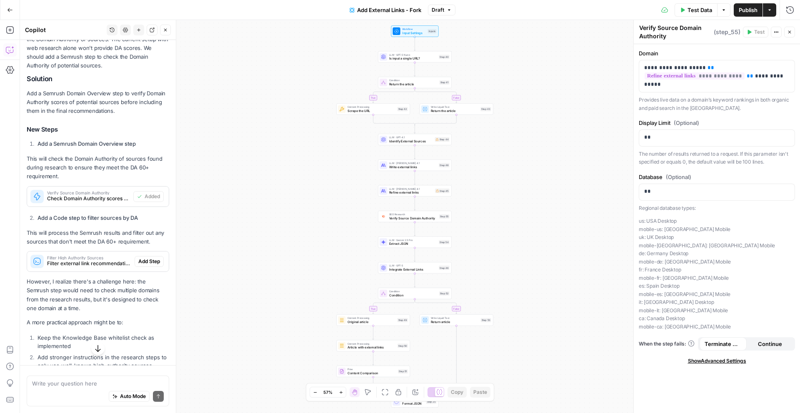
scroll to position [800, 0]
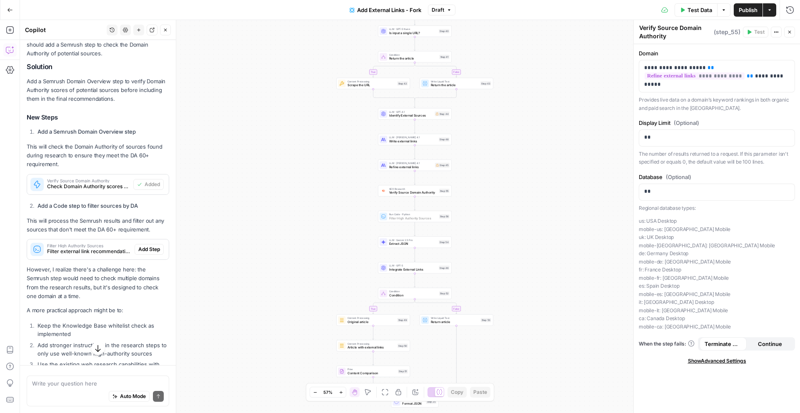
click at [148, 251] on span "Add Step" at bounding box center [149, 249] width 22 height 7
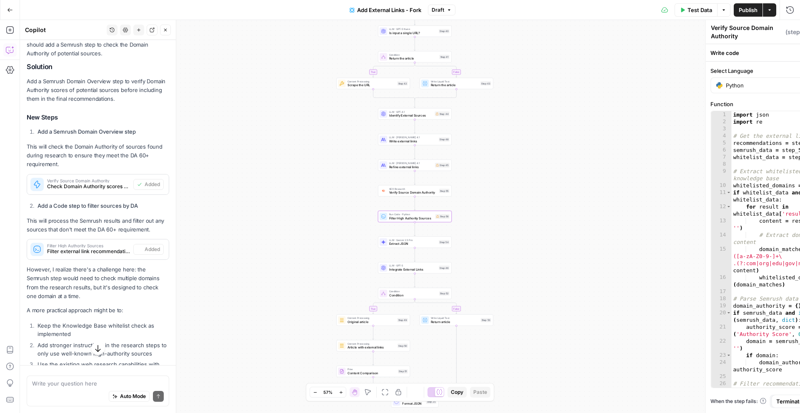
type textarea "Filter High Authority Sources"
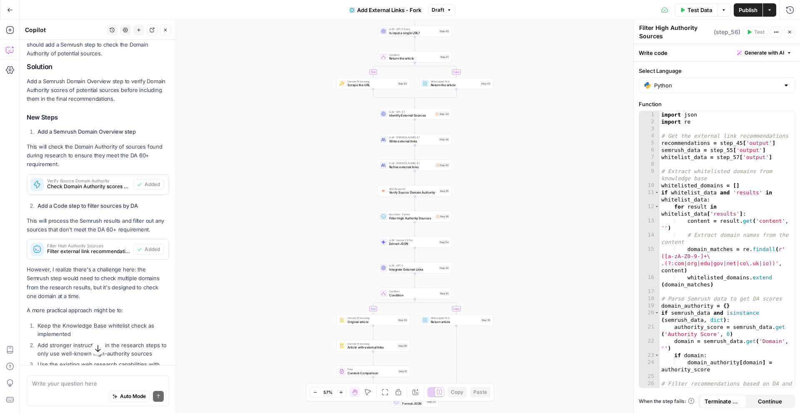
scroll to position [873, 0]
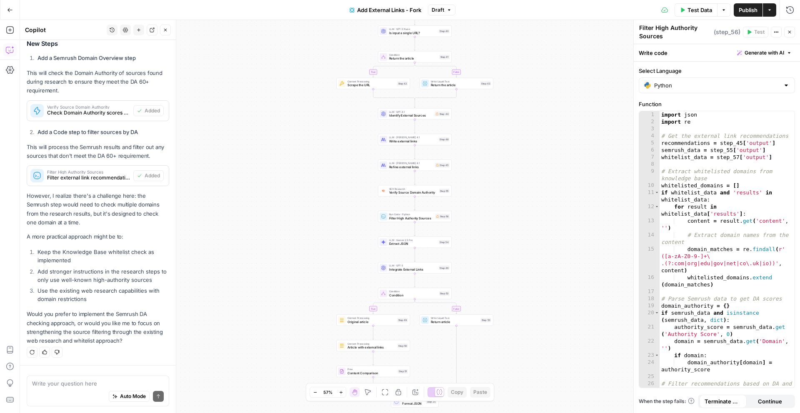
click at [744, 8] on span "Publish" at bounding box center [747, 10] width 19 height 8
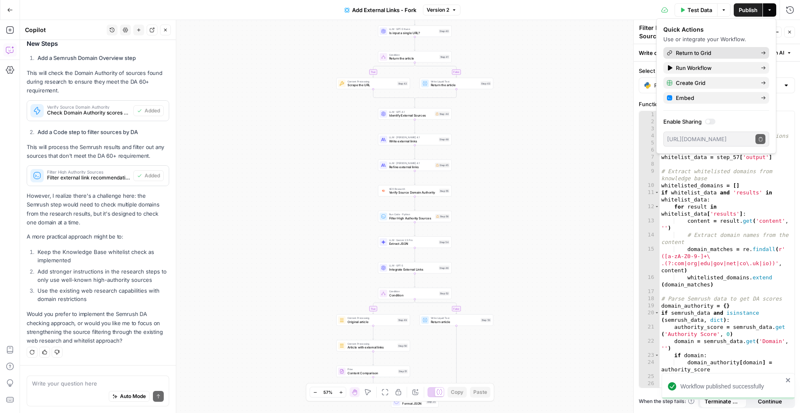
click at [707, 54] on span "Return to Grid" at bounding box center [715, 53] width 78 height 8
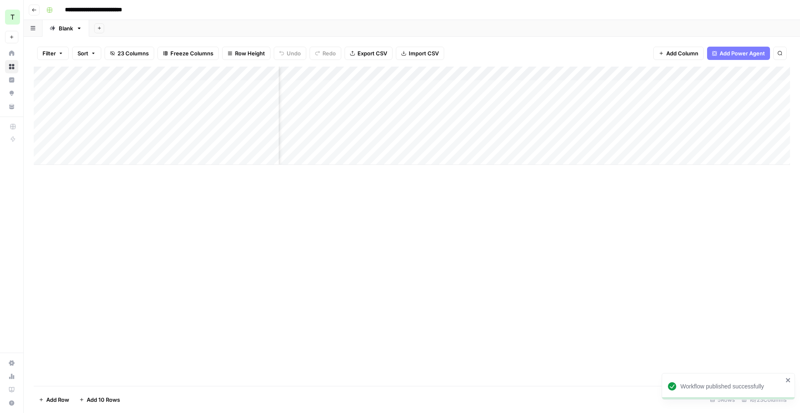
scroll to position [0, 52]
click at [673, 101] on div "Add Column" at bounding box center [412, 116] width 756 height 98
click at [706, 72] on div "Add Column" at bounding box center [412, 116] width 756 height 98
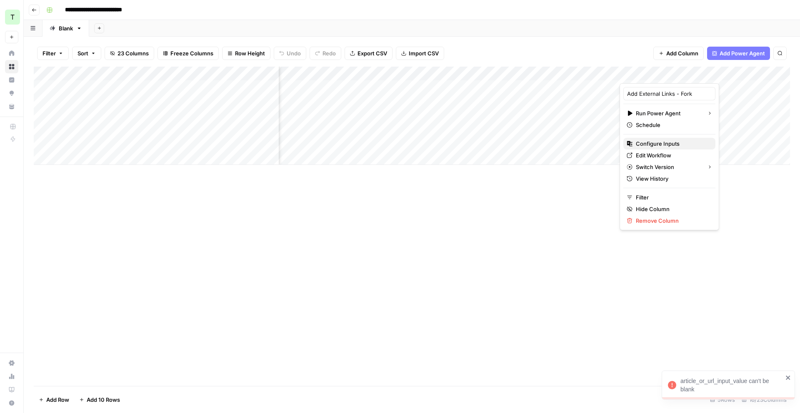
click at [668, 142] on span "Configure Inputs" at bounding box center [672, 144] width 73 height 8
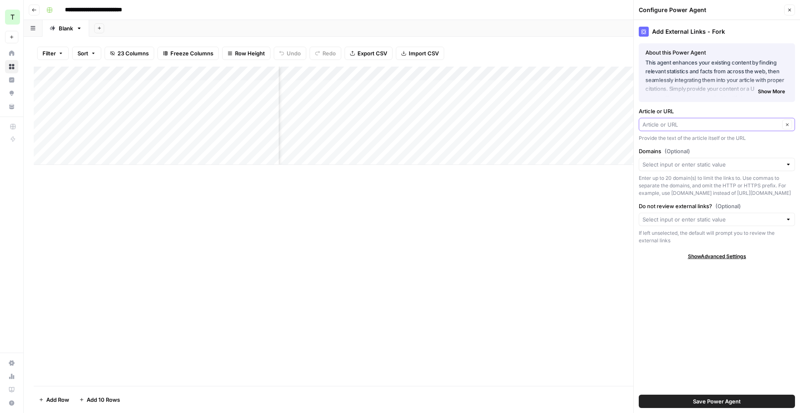
click at [750, 125] on input "Article or URL" at bounding box center [710, 124] width 137 height 8
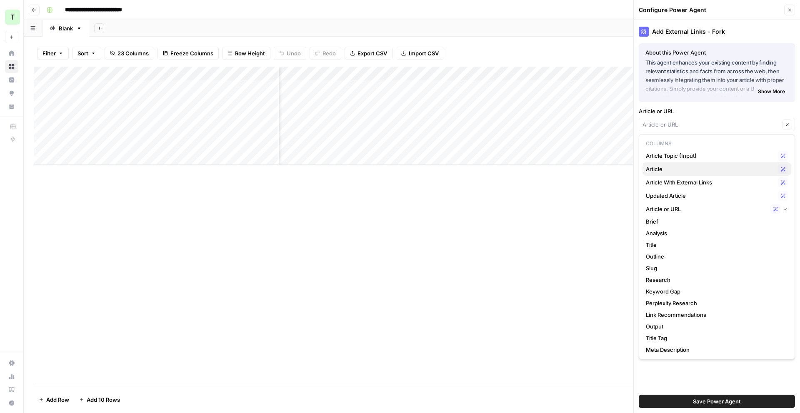
click at [739, 169] on span "Article" at bounding box center [710, 169] width 129 height 8
type input "Article"
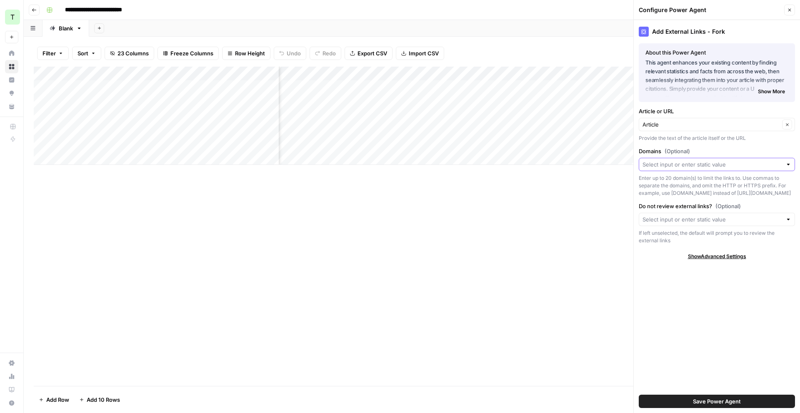
click at [749, 162] on input "Domains (Optional)" at bounding box center [712, 164] width 140 height 8
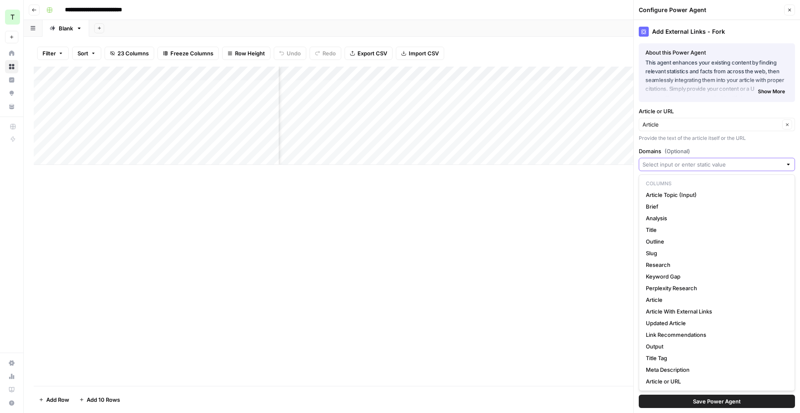
click at [749, 163] on input "Domains (Optional)" at bounding box center [712, 164] width 140 height 8
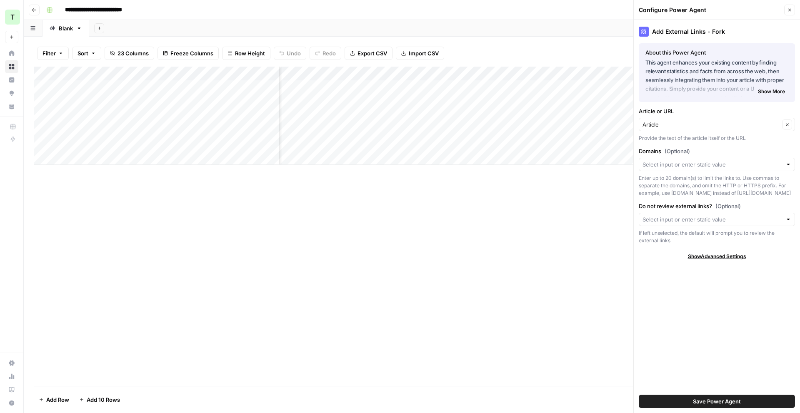
click at [751, 151] on label "Domains (Optional)" at bounding box center [716, 151] width 156 height 8
click at [751, 160] on input "Domains (Optional)" at bounding box center [712, 164] width 140 height 8
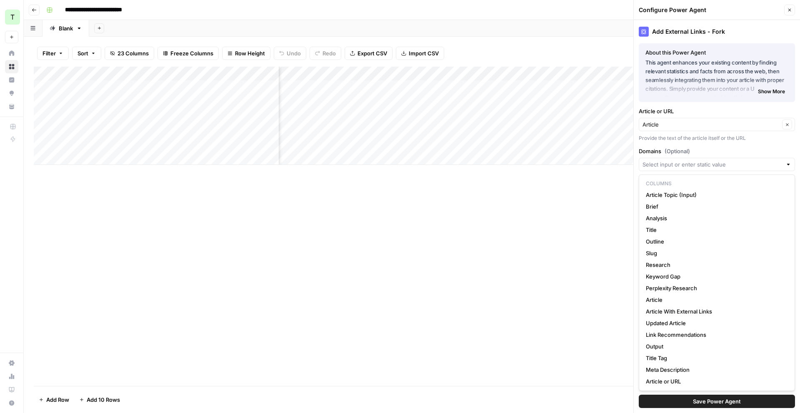
click at [591, 307] on div "Add Column" at bounding box center [412, 226] width 756 height 319
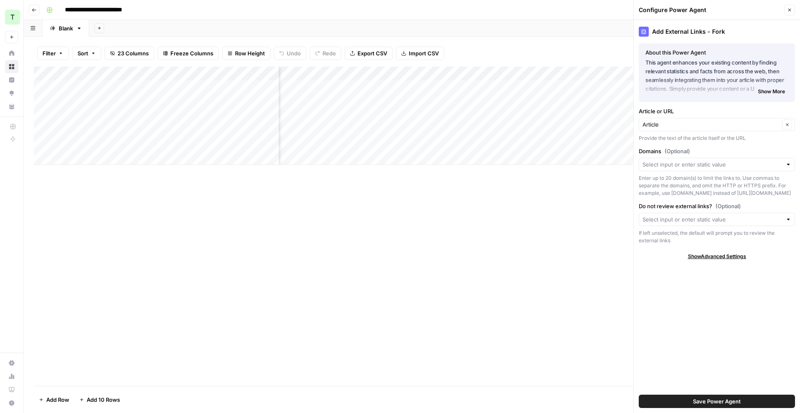
click at [712, 399] on span "Save Power Agent" at bounding box center [717, 401] width 48 height 8
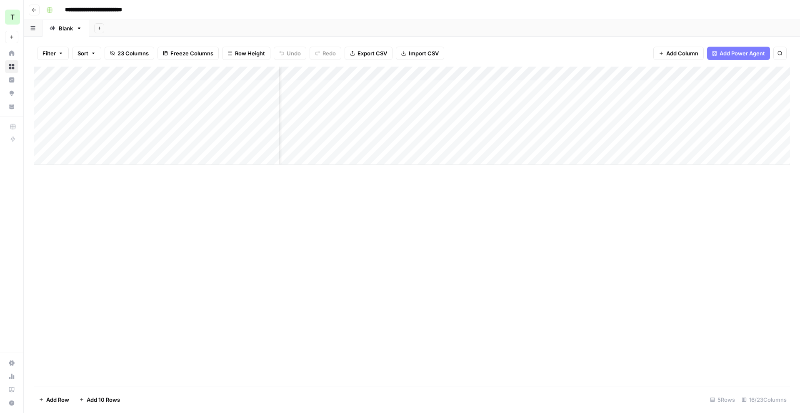
click at [673, 87] on div "Add Column" at bounding box center [412, 116] width 756 height 98
